Goal: Information Seeking & Learning: Learn about a topic

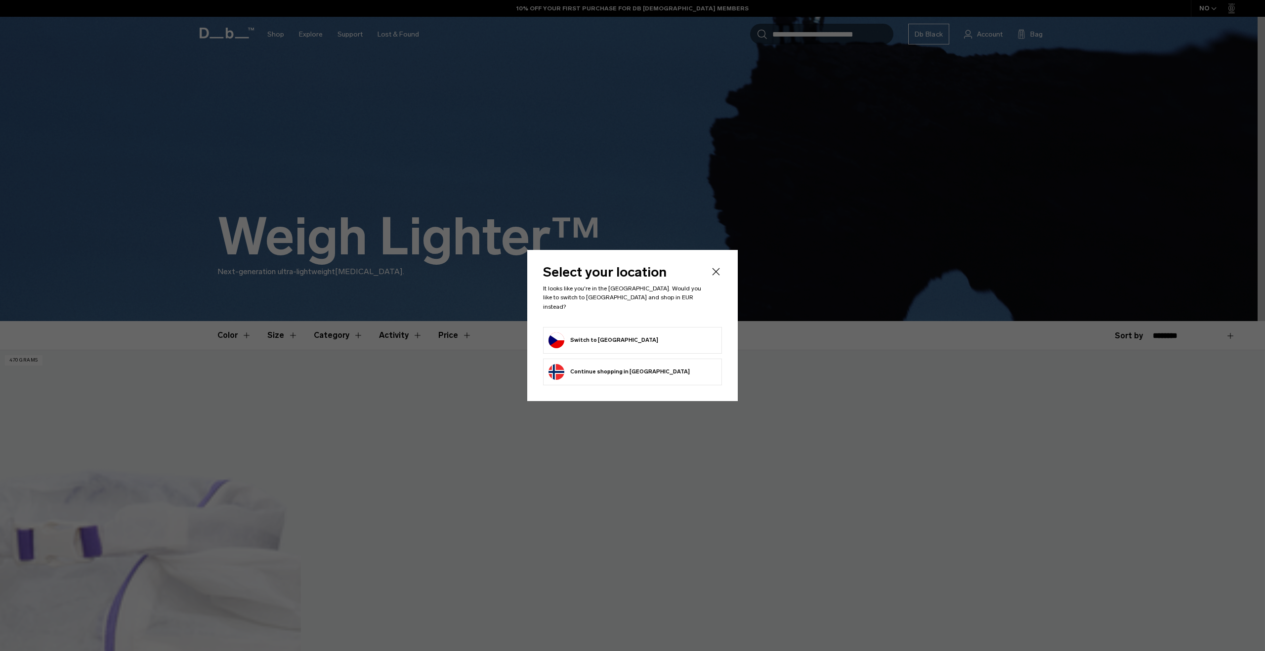
click at [645, 333] on form "Switch to Czechia" at bounding box center [633, 341] width 168 height 16
click at [607, 336] on button "Switch to Czechia" at bounding box center [604, 341] width 110 height 16
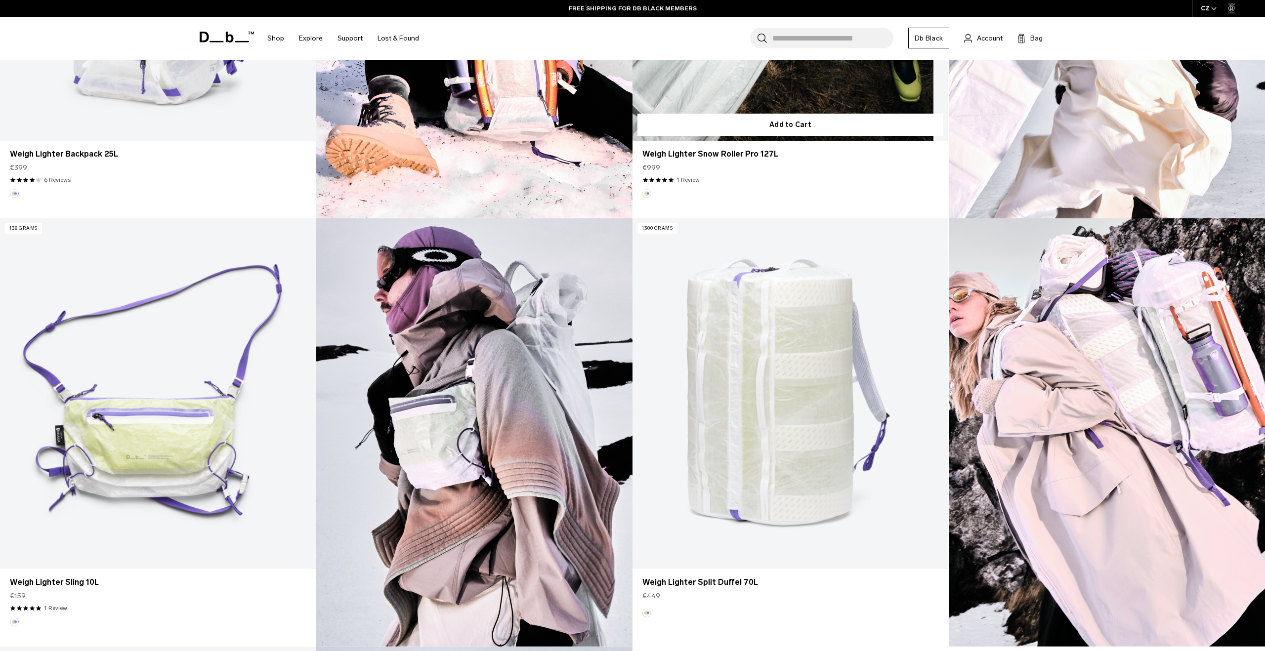
scroll to position [562, 0]
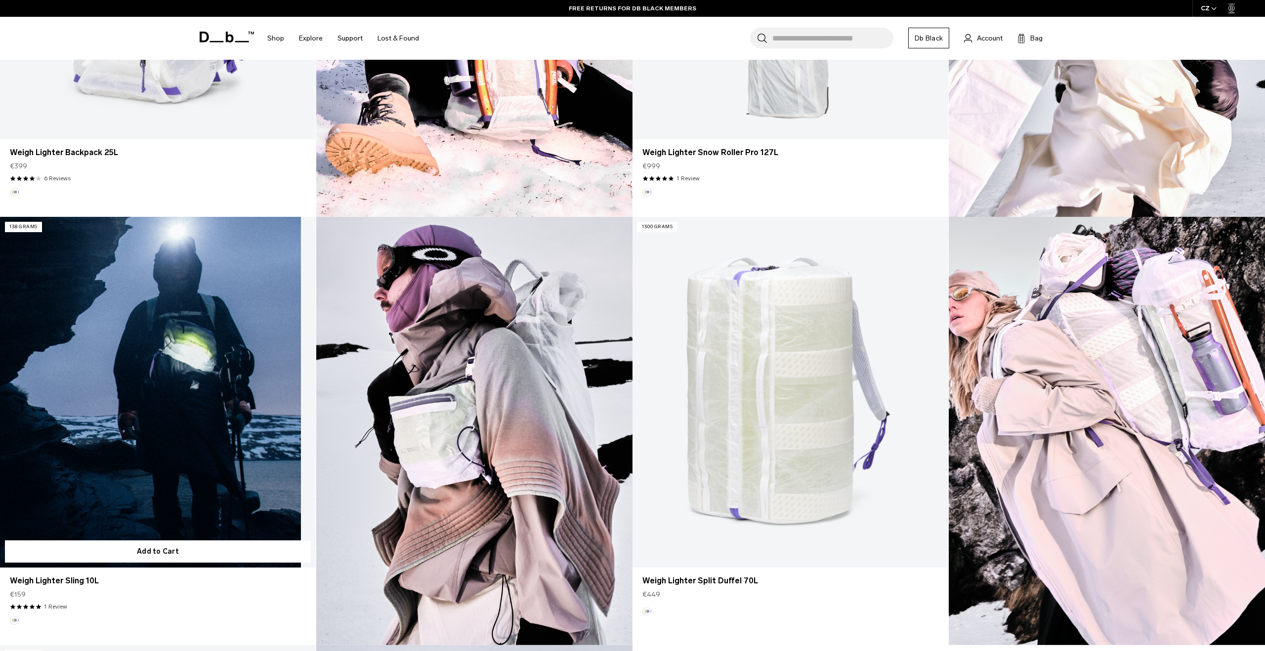
click at [223, 344] on link "Weigh Lighter Sling 10L" at bounding box center [158, 392] width 316 height 351
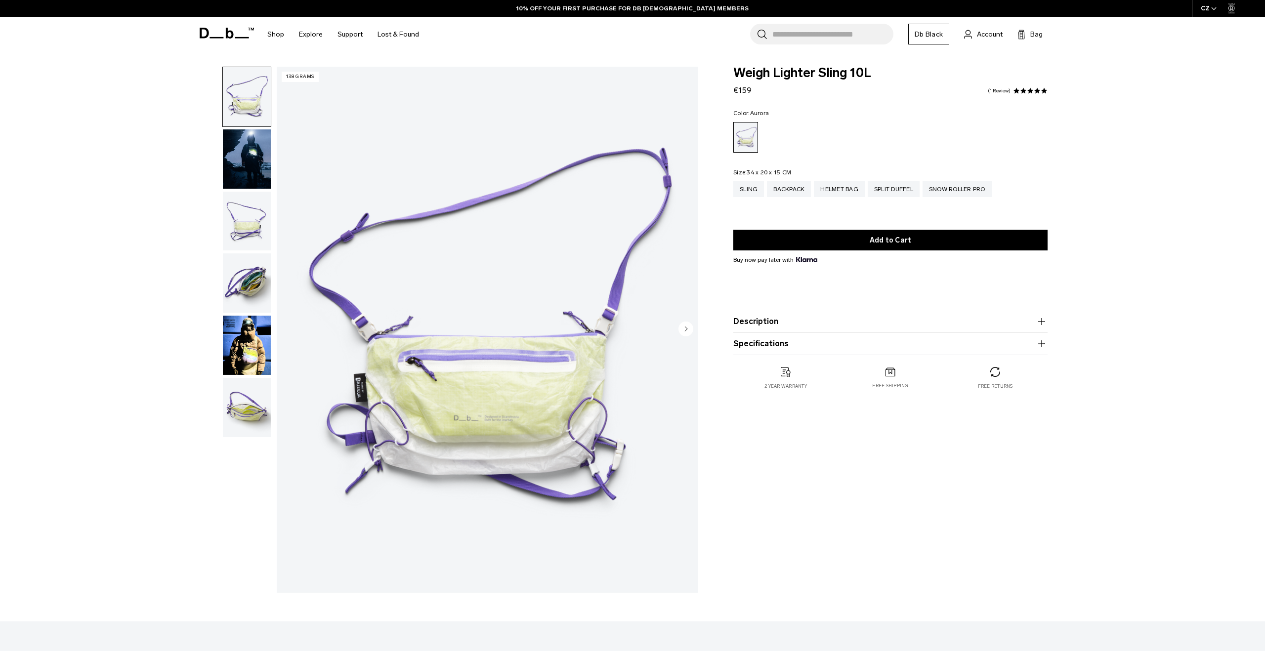
click at [684, 320] on img "1 / 6" at bounding box center [488, 330] width 422 height 526
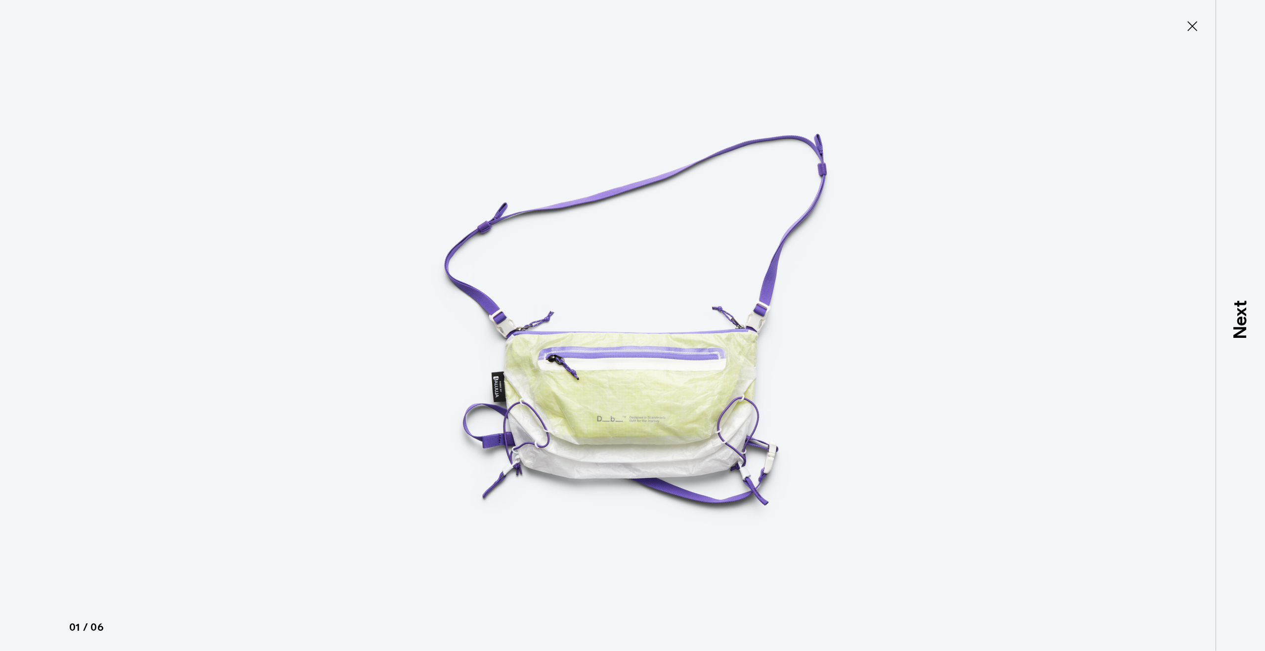
type button "Close"
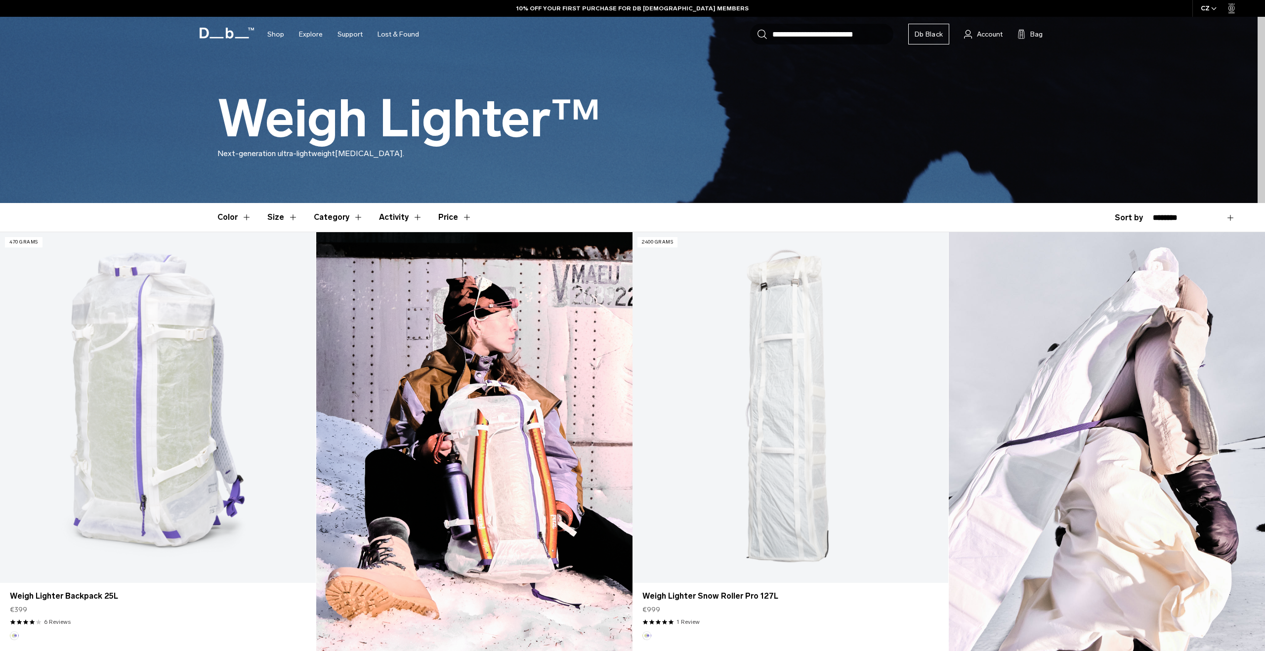
scroll to position [139, 0]
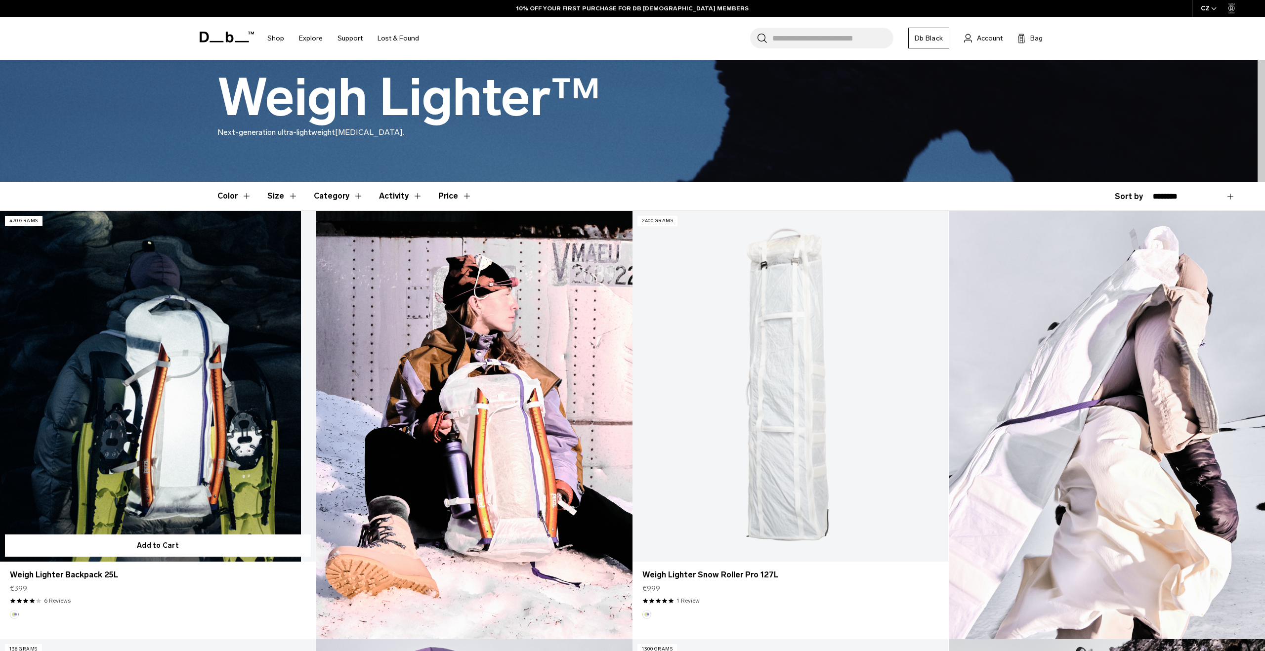
click at [179, 327] on link "Weigh Lighter Backpack 25L" at bounding box center [158, 386] width 316 height 351
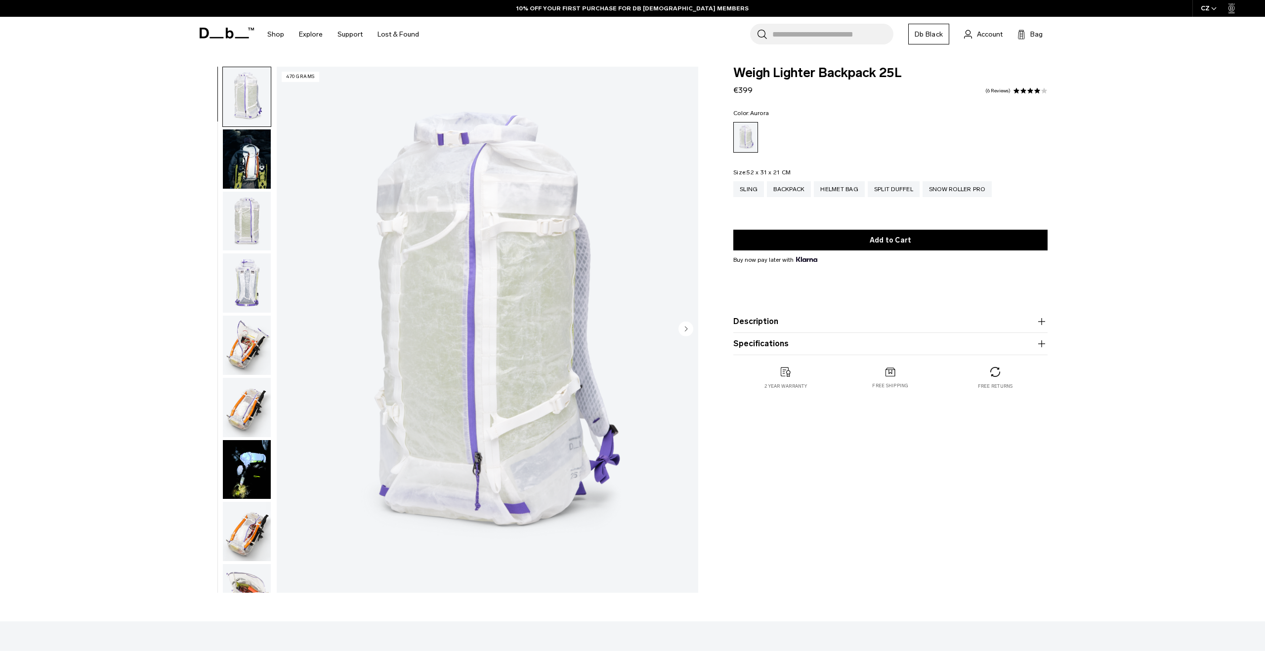
click at [844, 317] on button "Description" at bounding box center [890, 322] width 314 height 12
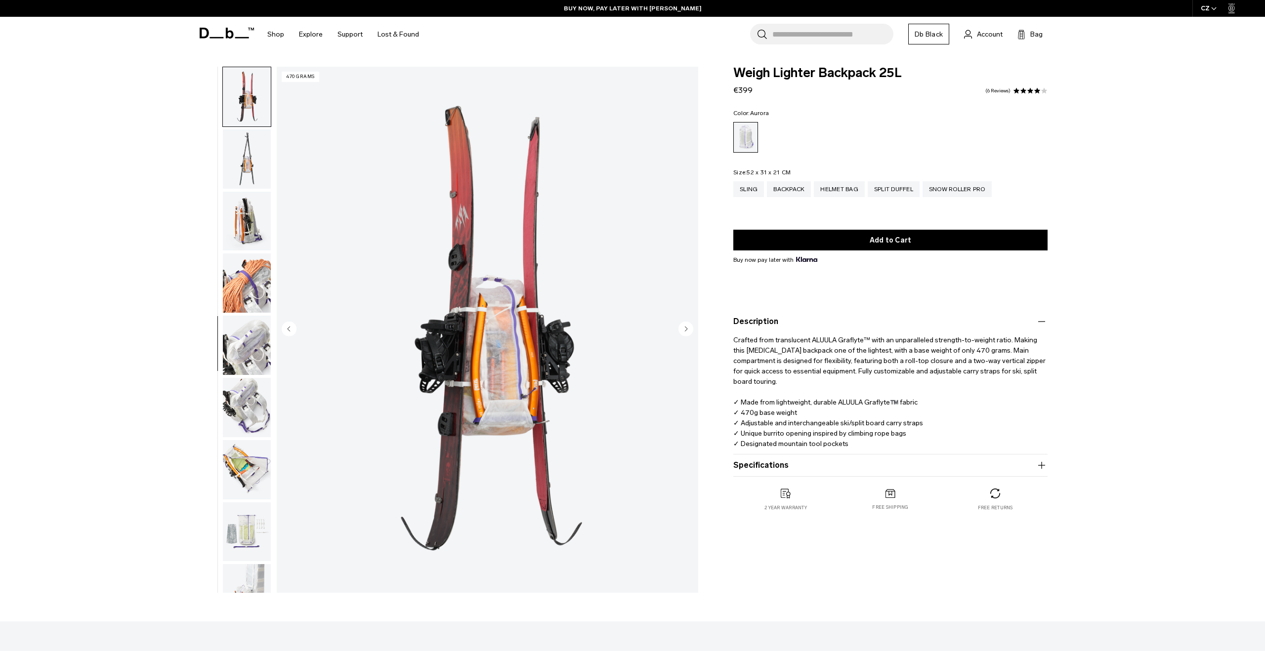
scroll to position [0, 0]
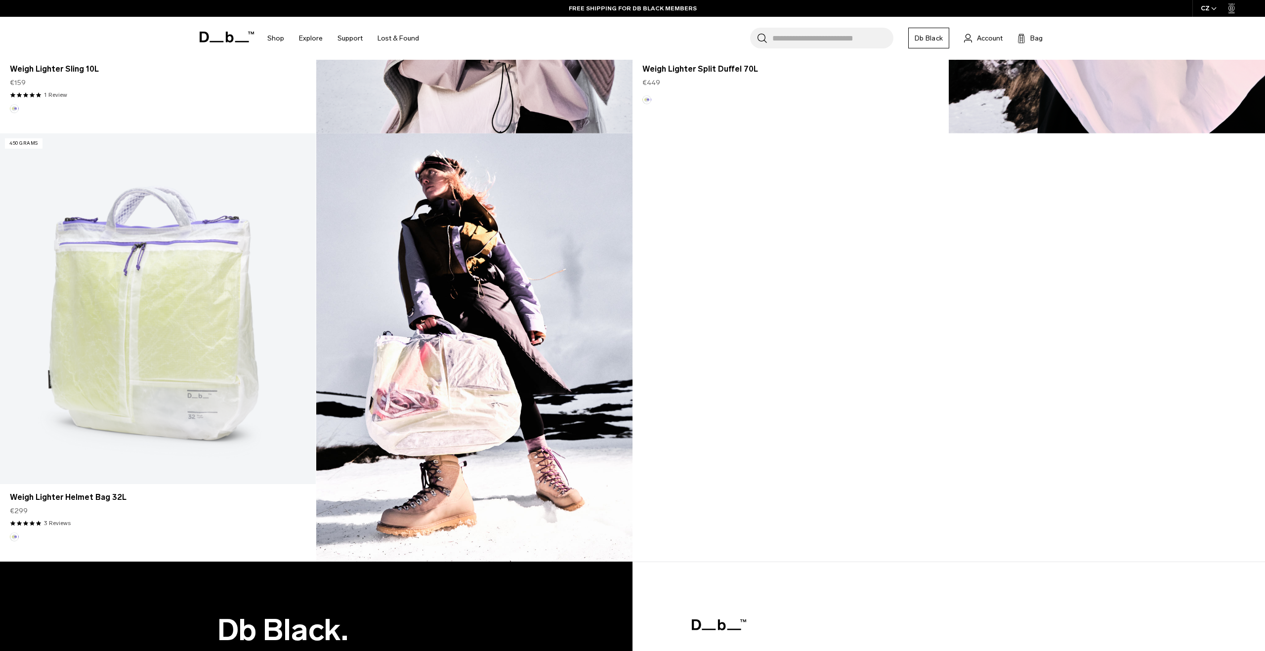
scroll to position [1074, 0]
